Goal: Transaction & Acquisition: Purchase product/service

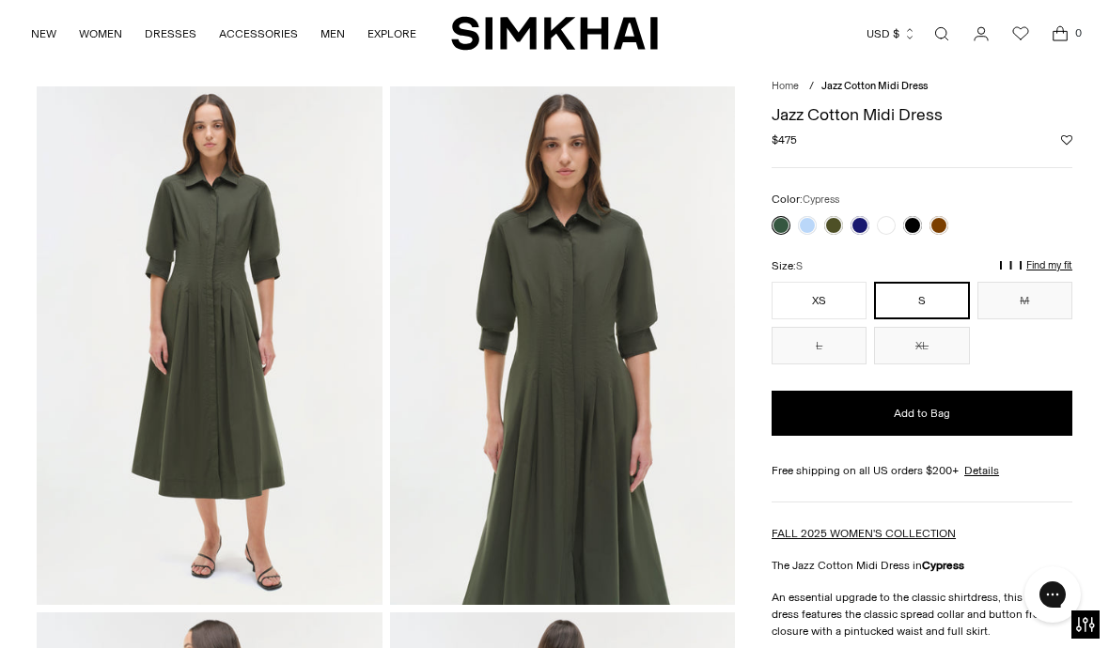
scroll to position [52, 0]
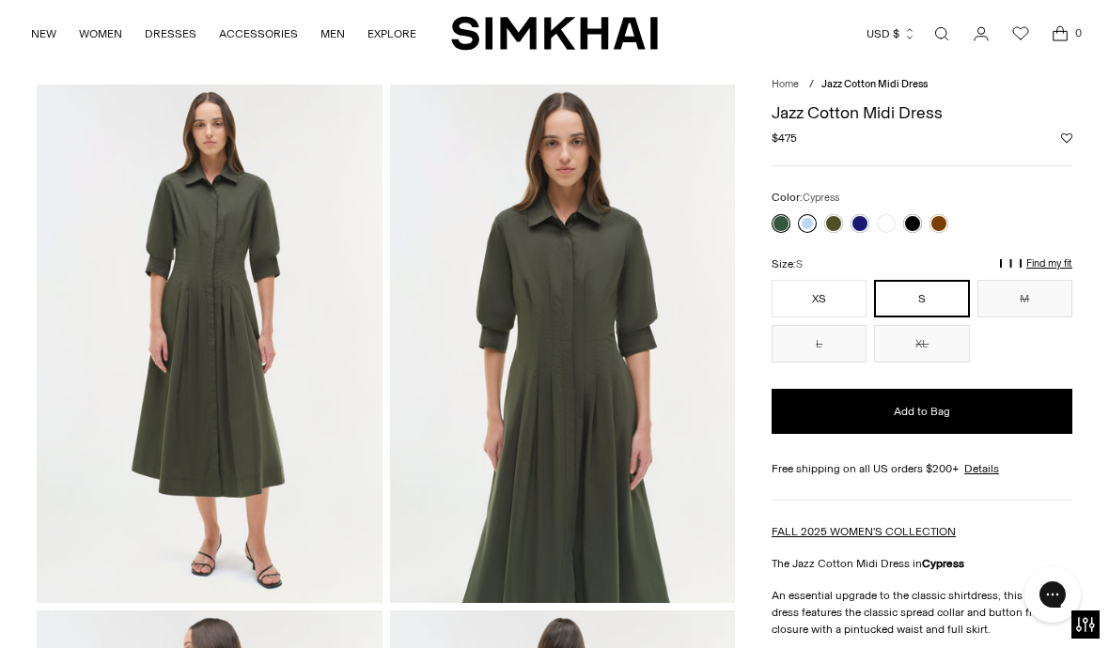
click at [804, 223] on link at bounding box center [807, 223] width 19 height 19
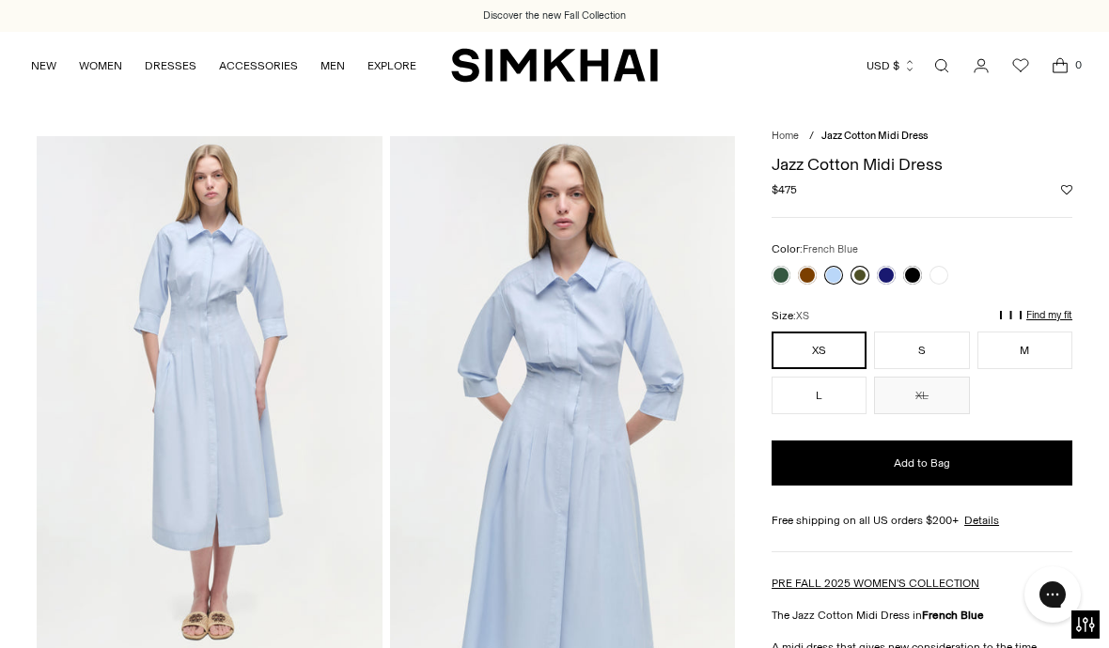
click at [856, 273] on link at bounding box center [859, 275] width 19 height 19
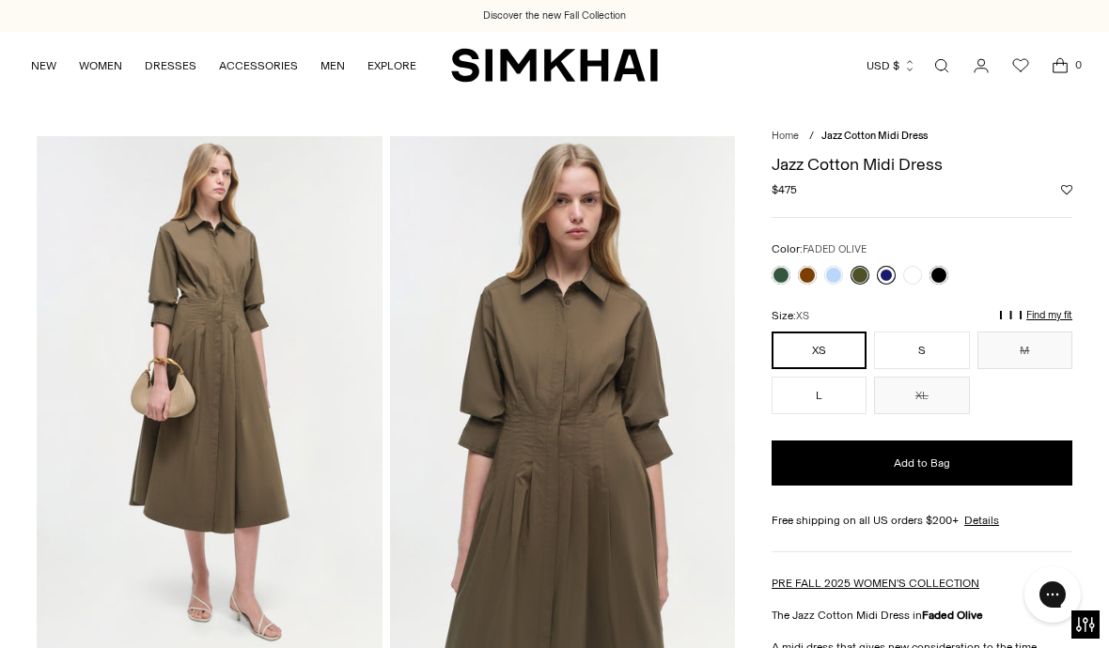
click at [891, 278] on link at bounding box center [886, 275] width 19 height 19
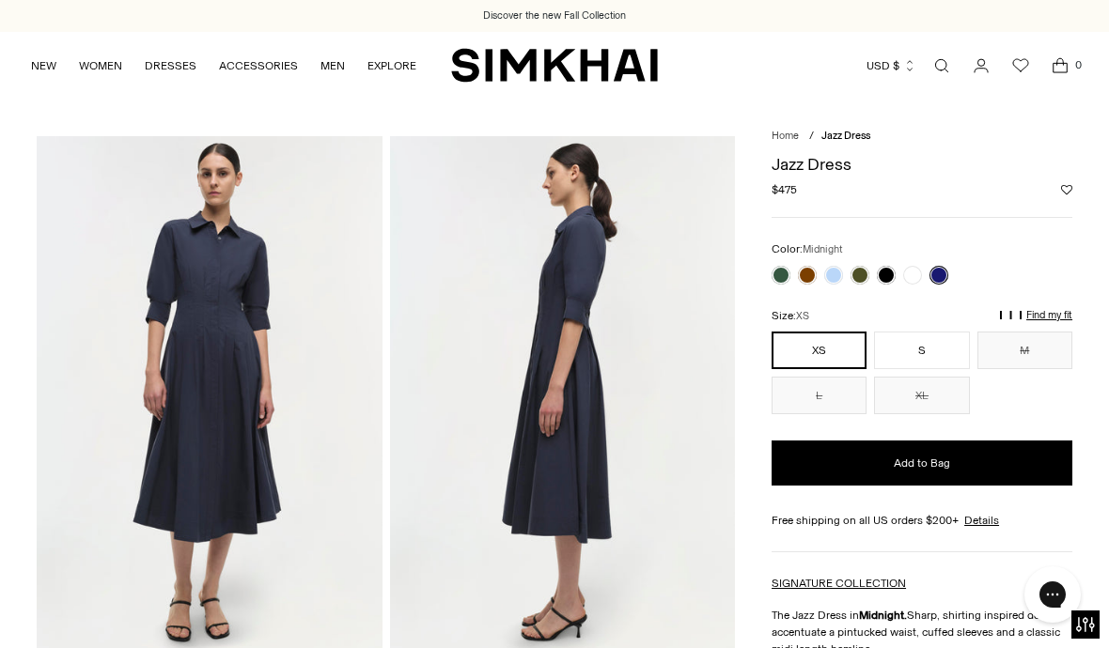
click at [945, 271] on link at bounding box center [938, 275] width 19 height 19
click at [775, 279] on link at bounding box center [781, 275] width 19 height 19
